Goal: Transaction & Acquisition: Purchase product/service

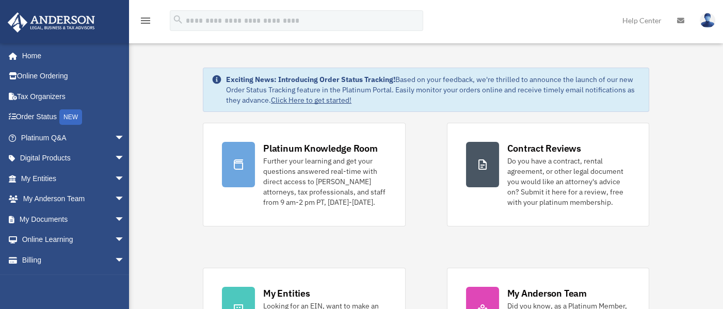
drag, startPoint x: 746, startPoint y: 1, endPoint x: 39, endPoint y: 220, distance: 741.0
click at [39, 220] on link "My Documents arrow_drop_down" at bounding box center [73, 219] width 133 height 21
click at [115, 217] on span "arrow_drop_down" at bounding box center [125, 219] width 21 height 21
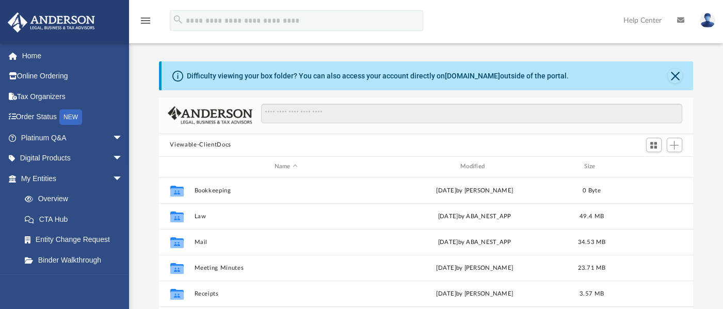
scroll to position [225, 524]
click at [113, 181] on span "arrow_drop_down" at bounding box center [123, 178] width 21 height 21
click at [113, 195] on span "arrow_drop_down" at bounding box center [123, 199] width 21 height 21
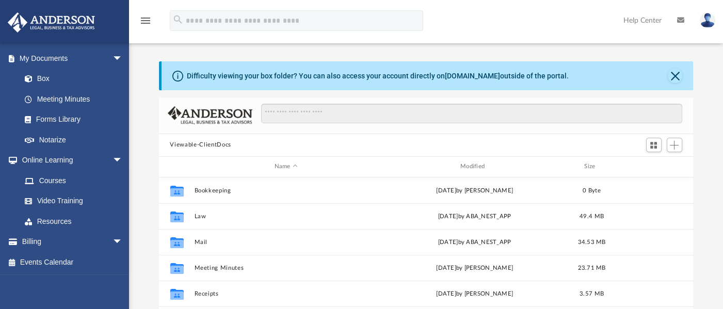
scroll to position [64, 0]
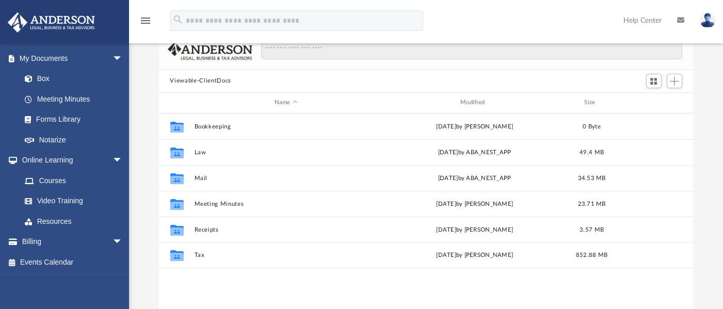
click at [29, 239] on link "Billing arrow_drop_down" at bounding box center [72, 242] width 131 height 21
click at [113, 241] on span "arrow_drop_down" at bounding box center [123, 242] width 21 height 21
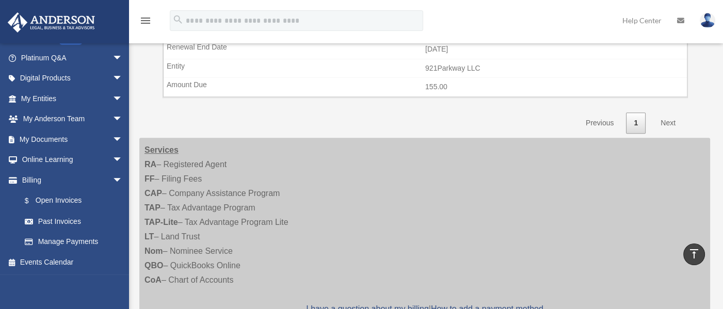
scroll to position [839, 0]
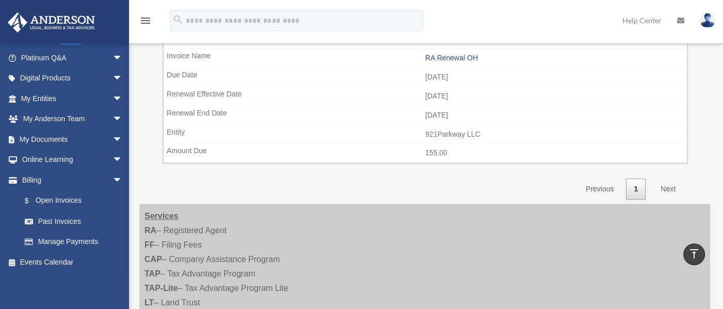
click at [666, 182] on link "Next" at bounding box center [668, 189] width 30 height 21
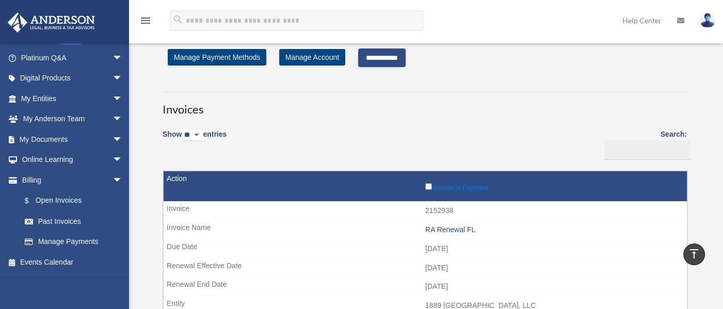
scroll to position [0, 0]
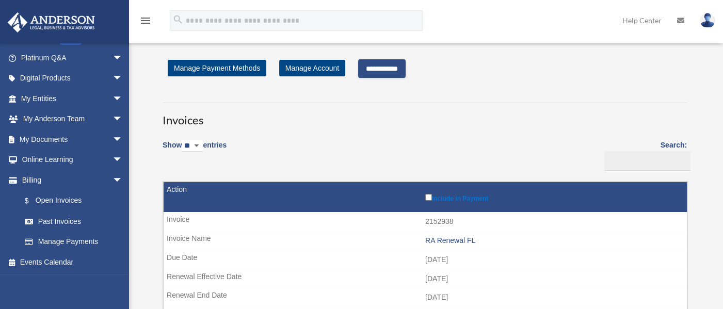
click at [406, 67] on input "**********" at bounding box center [381, 68] width 47 height 19
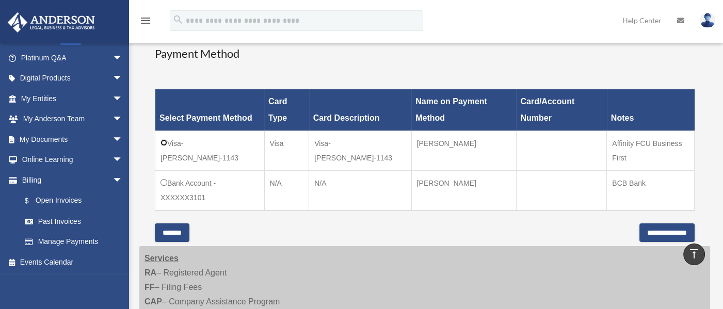
scroll to position [322, 0]
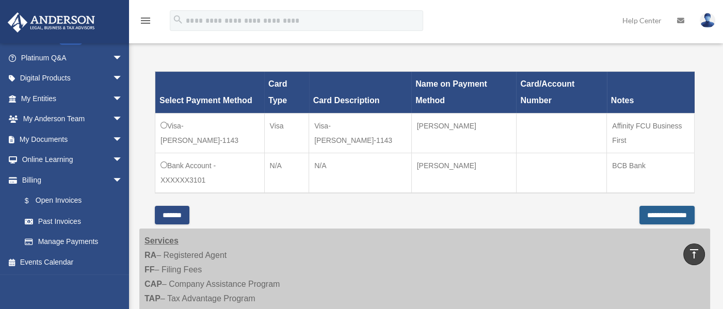
click at [654, 211] on input "**********" at bounding box center [666, 215] width 55 height 19
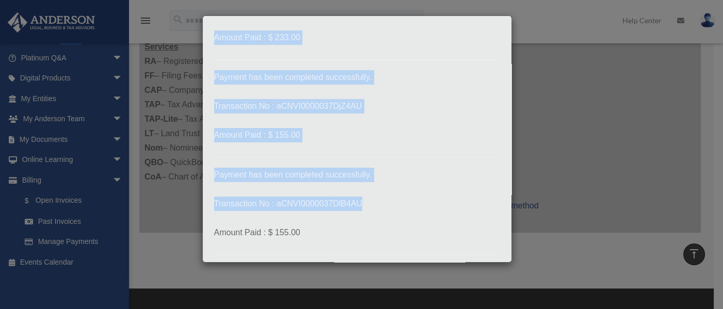
scroll to position [0, 0]
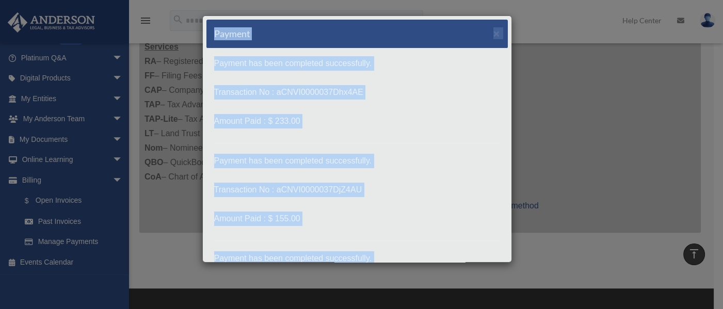
drag, startPoint x: 364, startPoint y: 224, endPoint x: 198, endPoint y: 3, distance: 276.8
click at [198, 3] on div "Payment × Payment has been completed successfully. Transaction No : aCNVI000003…" at bounding box center [361, 154] width 723 height 309
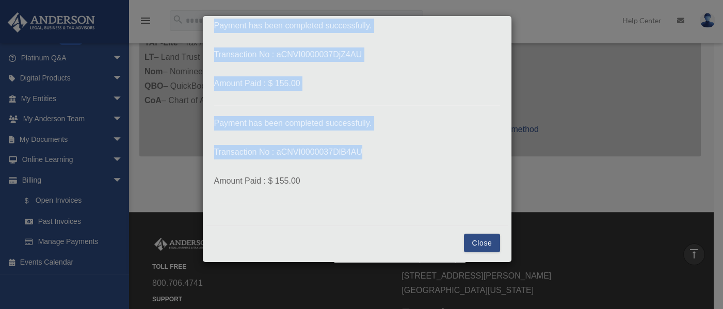
scroll to position [645, 0]
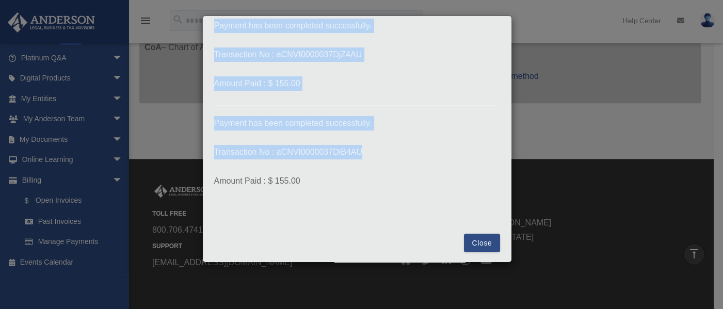
click at [475, 241] on button "Close" at bounding box center [482, 243] width 36 height 19
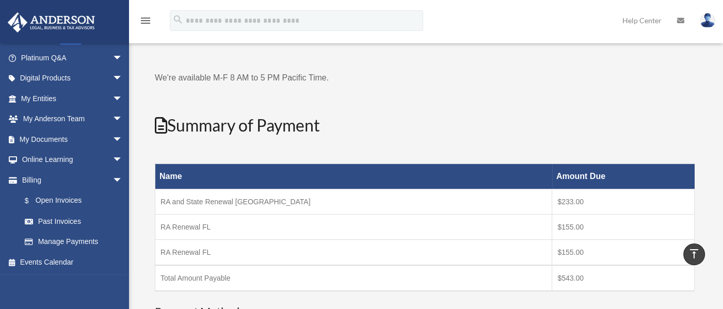
scroll to position [0, 0]
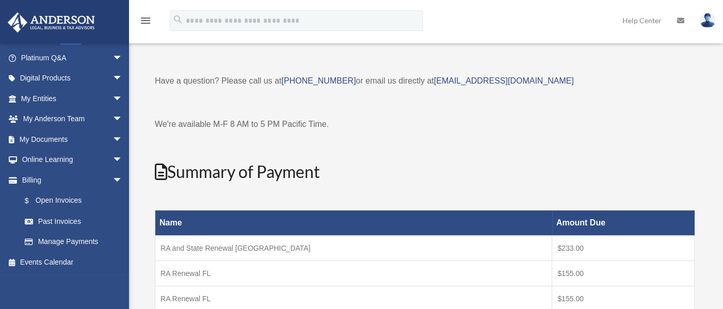
click at [707, 19] on img at bounding box center [707, 20] width 15 height 15
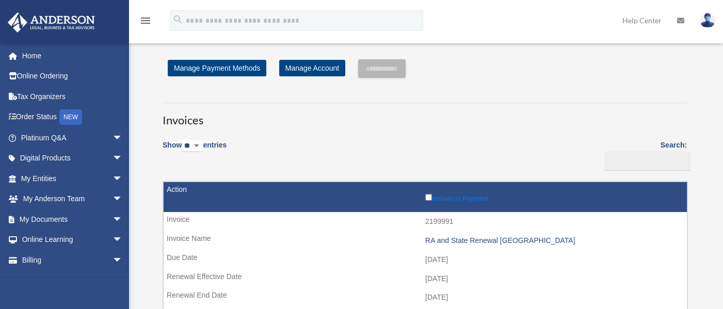
click at [708, 24] on img at bounding box center [707, 20] width 15 height 15
click at [493, 92] on link "Logout" at bounding box center [539, 89] width 103 height 21
